Goal: Transaction & Acquisition: Purchase product/service

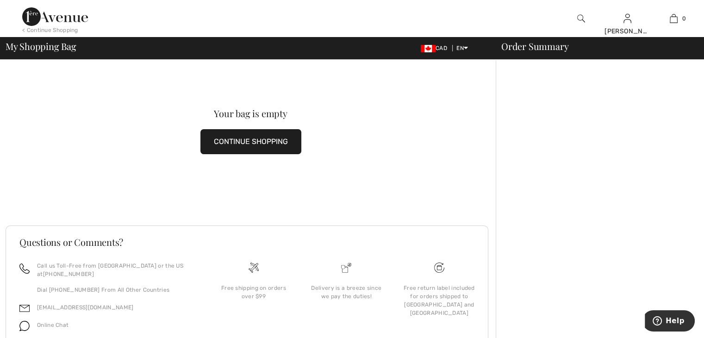
click at [262, 141] on button "CONTINUE SHOPPING" at bounding box center [250, 141] width 101 height 25
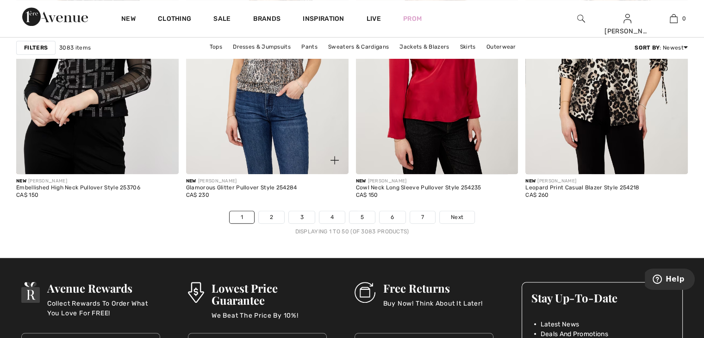
scroll to position [4211, 0]
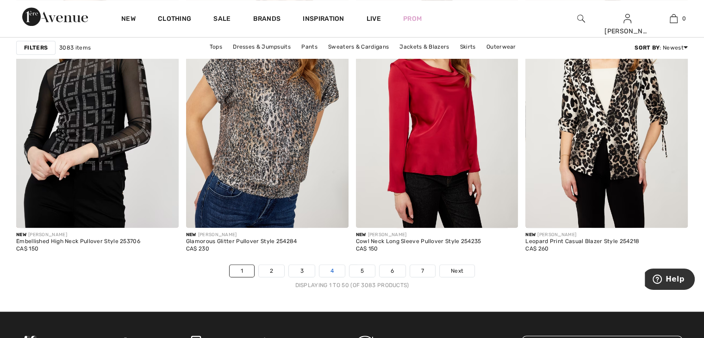
click at [330, 267] on link "4" at bounding box center [331, 271] width 25 height 12
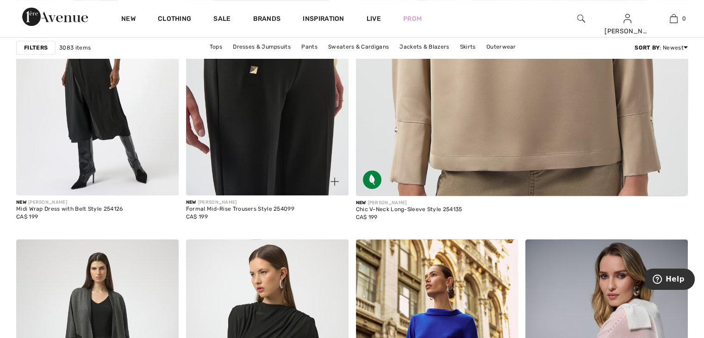
scroll to position [416, 0]
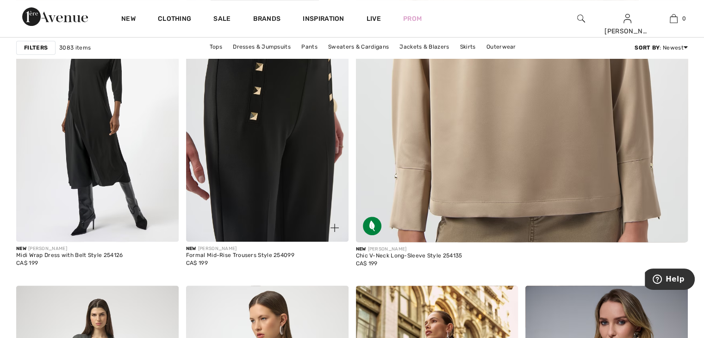
click at [252, 155] on img at bounding box center [267, 119] width 162 height 243
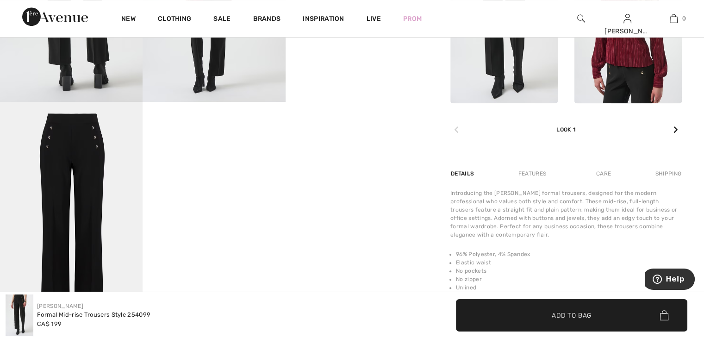
scroll to position [509, 0]
